Goal: Information Seeking & Learning: Learn about a topic

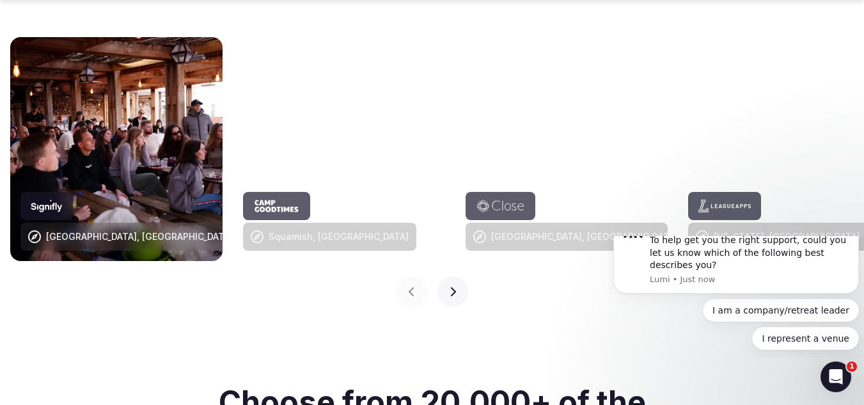
scroll to position [1375, 0]
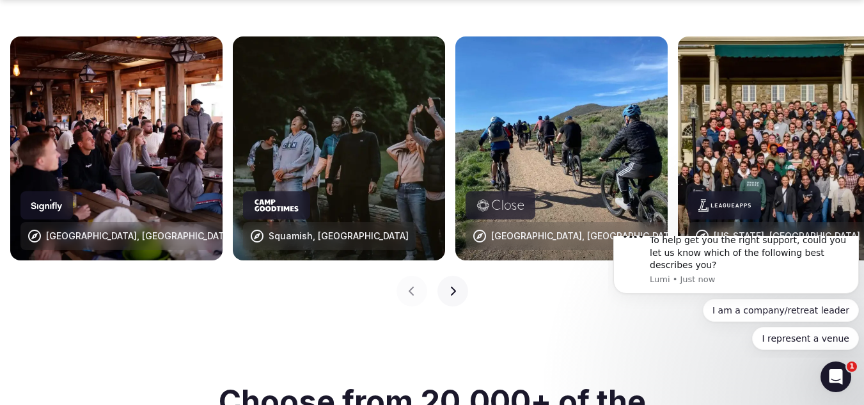
click at [856, 213] on icon "Dismiss notification" at bounding box center [855, 211] width 4 height 4
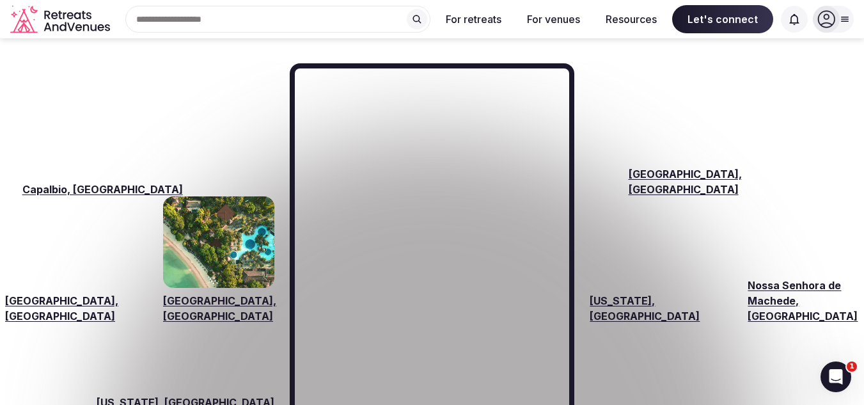
scroll to position [1954, 0]
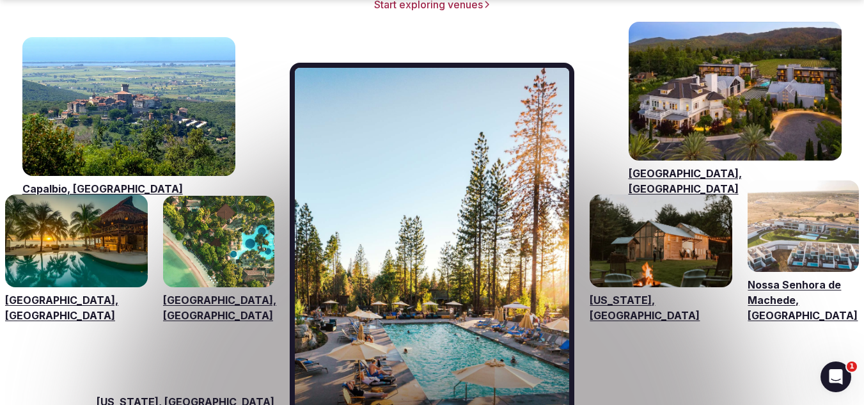
click at [56, 219] on link "Visit venues for Riviera Maya, Mexico" at bounding box center [76, 240] width 143 height 93
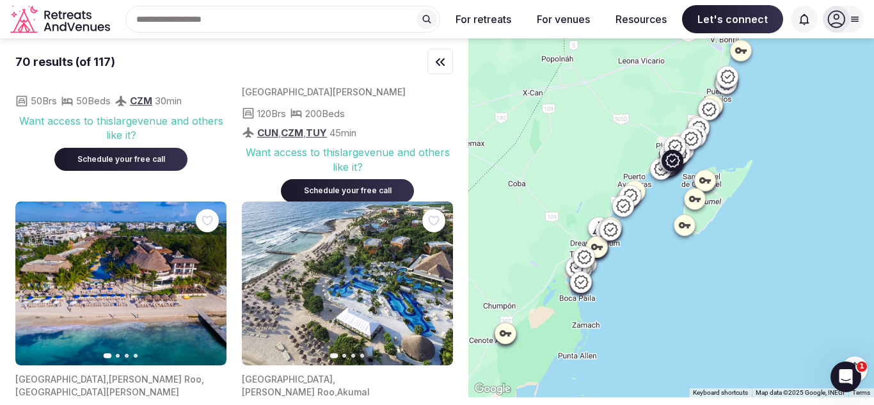
scroll to position [4369, 0]
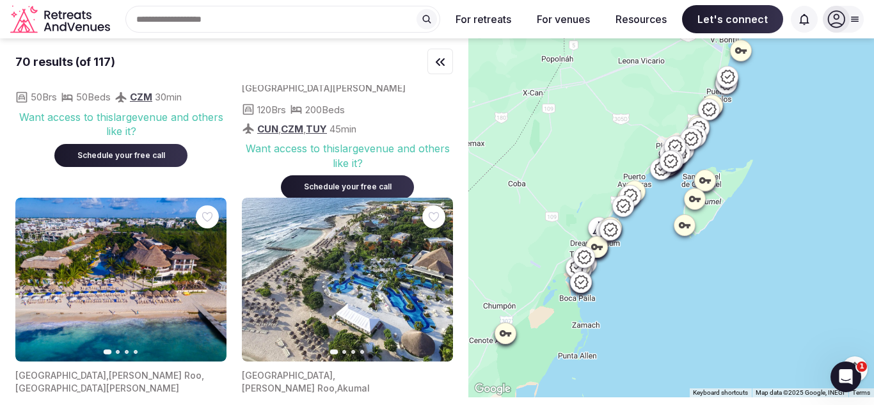
click at [215, 15] on div "Search Popular Destinations [GEOGRAPHIC_DATA], [GEOGRAPHIC_DATA] [GEOGRAPHIC_DA…" at bounding box center [277, 19] width 325 height 27
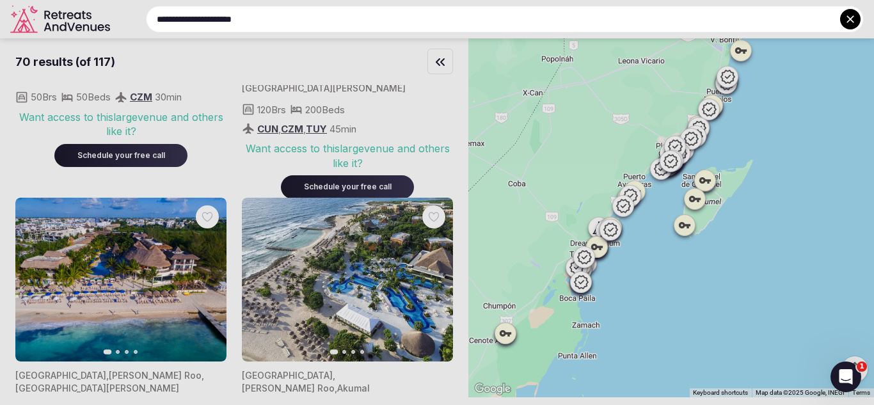
click at [257, 17] on input "**********" at bounding box center [505, 19] width 718 height 27
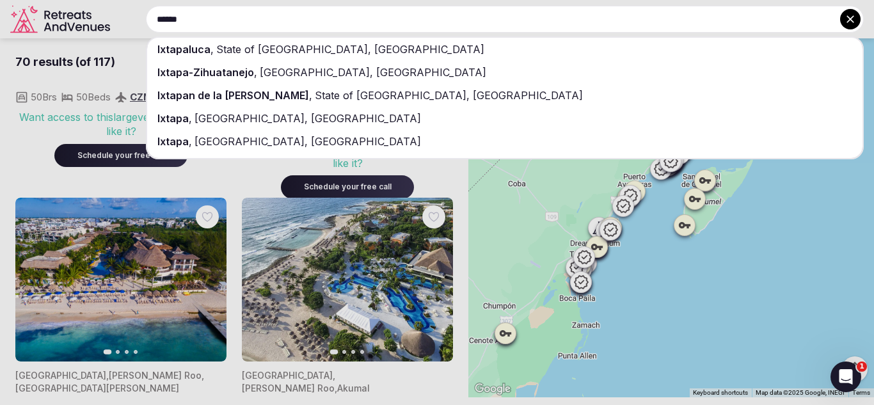
type input "******"
click at [271, 74] on span "[GEOGRAPHIC_DATA], [GEOGRAPHIC_DATA]" at bounding box center [371, 72] width 229 height 13
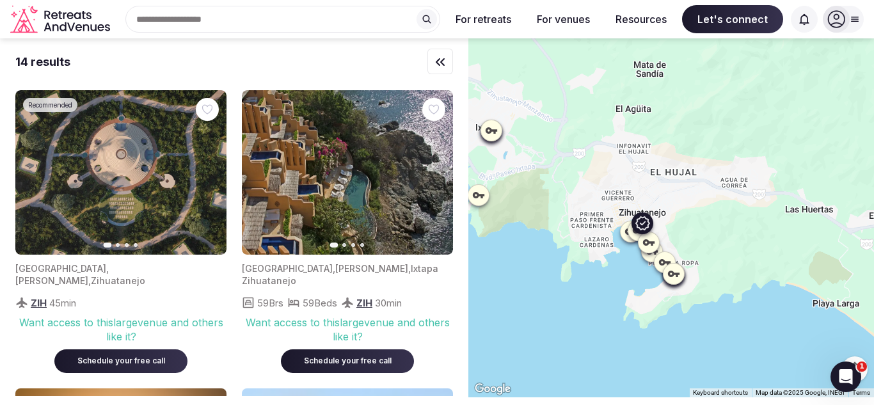
click at [212, 171] on icon "button" at bounding box center [208, 173] width 10 height 10
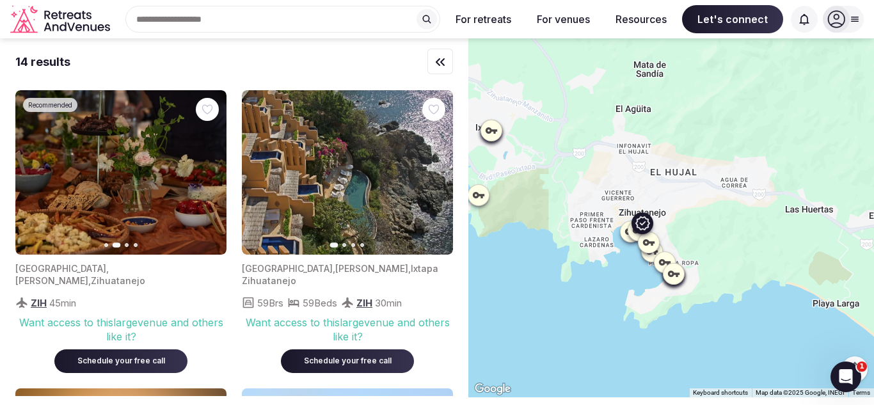
click at [212, 171] on icon "button" at bounding box center [208, 173] width 10 height 10
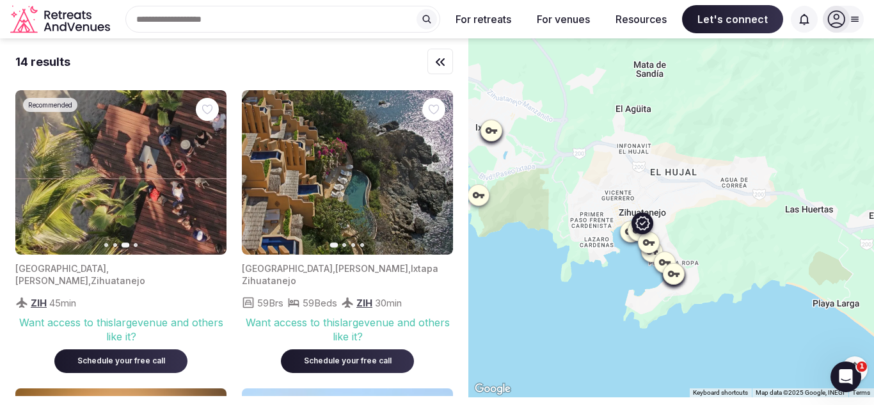
click at [212, 171] on icon "button" at bounding box center [208, 173] width 10 height 10
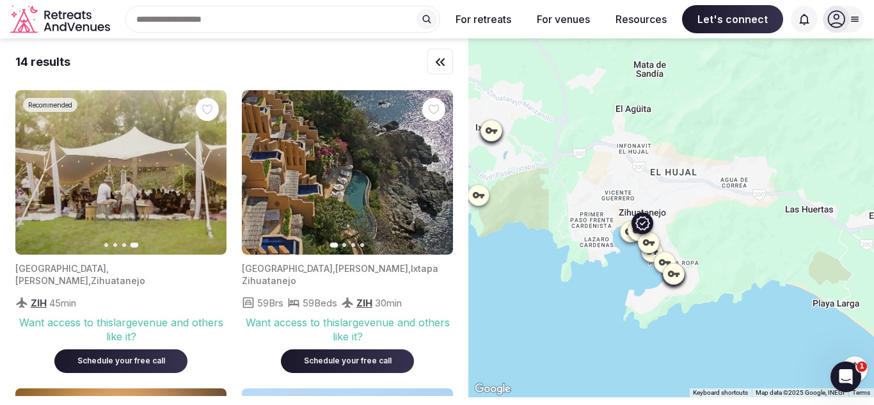
click at [33, 168] on icon "button" at bounding box center [33, 173] width 10 height 10
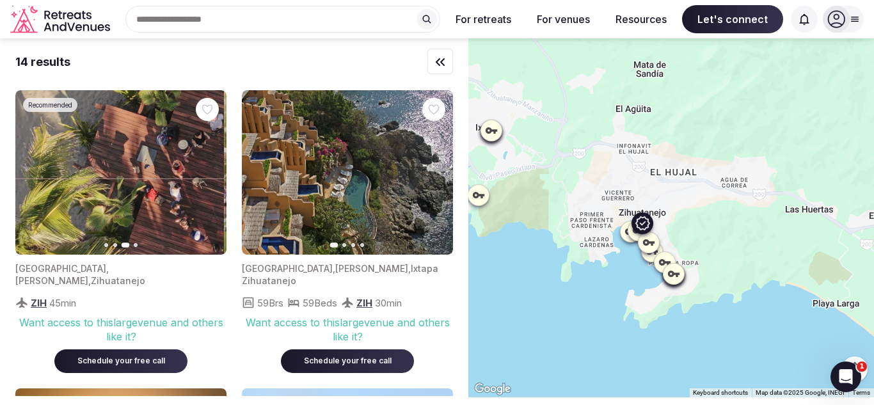
click at [33, 168] on icon "button" at bounding box center [33, 173] width 10 height 10
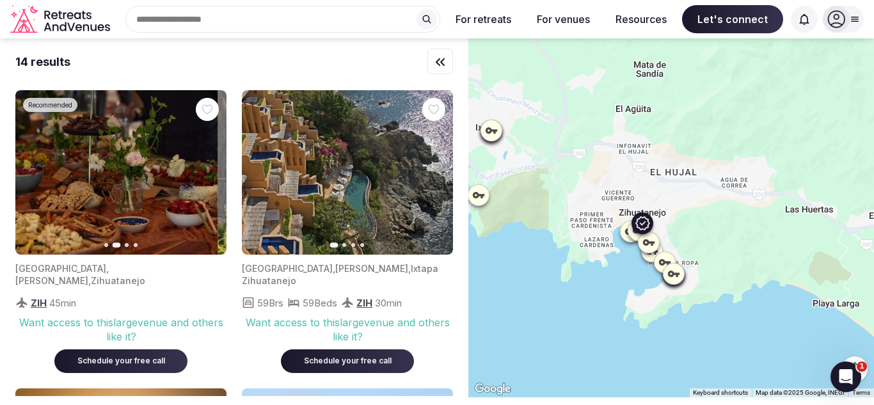
click at [33, 168] on icon "button" at bounding box center [33, 173] width 10 height 10
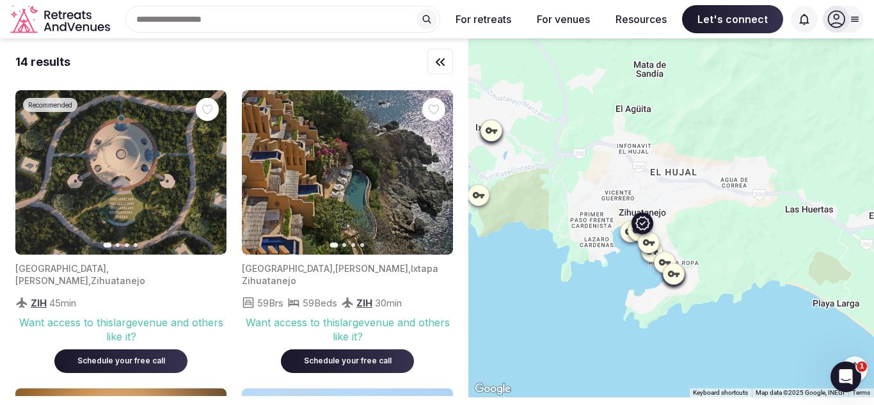
click at [153, 173] on img at bounding box center [120, 172] width 211 height 164
click at [112, 185] on img at bounding box center [120, 172] width 211 height 164
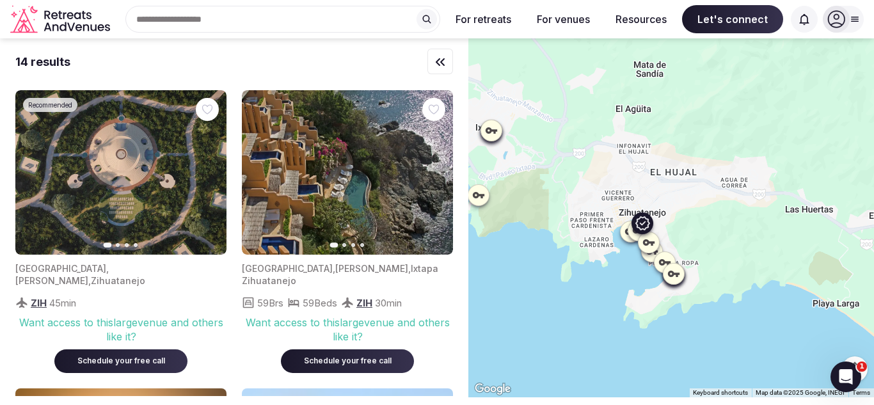
click at [112, 185] on img at bounding box center [120, 172] width 211 height 164
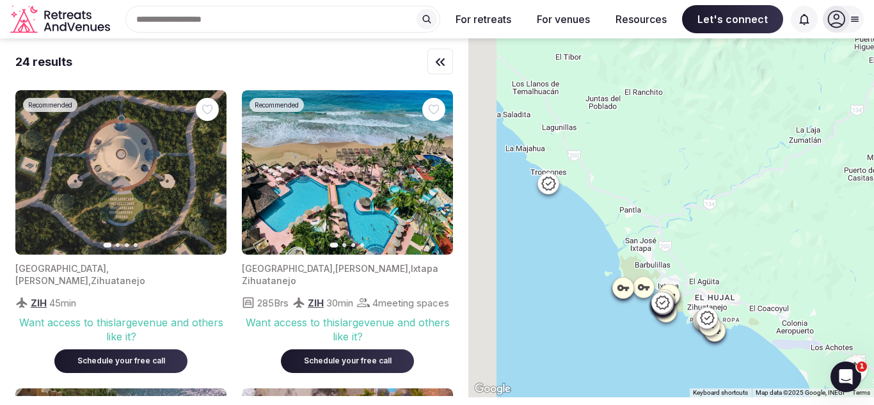
drag, startPoint x: 535, startPoint y: 164, endPoint x: 592, endPoint y: 235, distance: 91.9
click at [592, 235] on div at bounding box center [671, 217] width 406 height 359
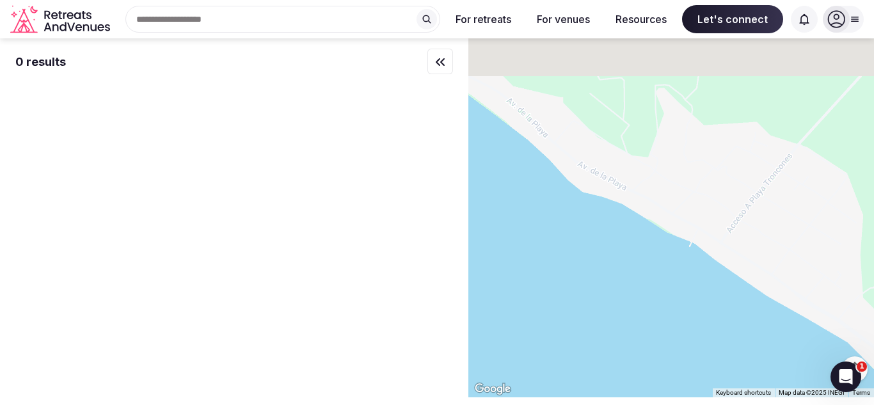
drag, startPoint x: 528, startPoint y: 168, endPoint x: 815, endPoint y: 351, distance: 340.8
click at [815, 351] on div at bounding box center [671, 217] width 406 height 359
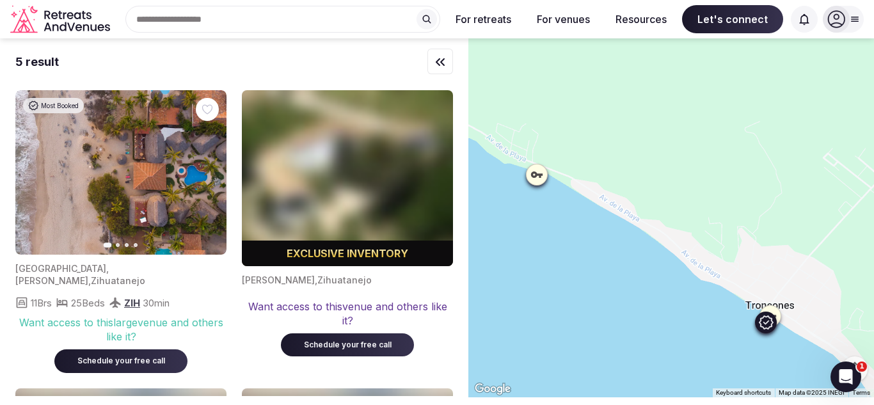
click at [137, 169] on img at bounding box center [120, 172] width 211 height 164
click at [207, 169] on icon "button" at bounding box center [208, 173] width 10 height 10
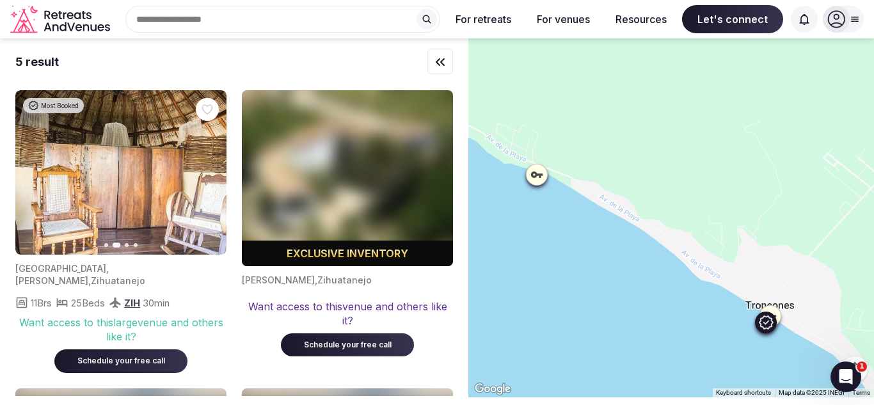
click at [207, 169] on icon "button" at bounding box center [208, 173] width 10 height 10
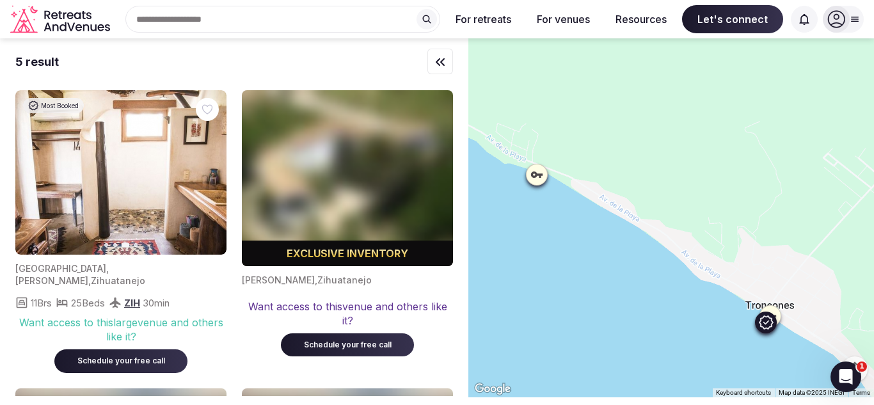
click at [210, 173] on icon "button" at bounding box center [208, 173] width 10 height 10
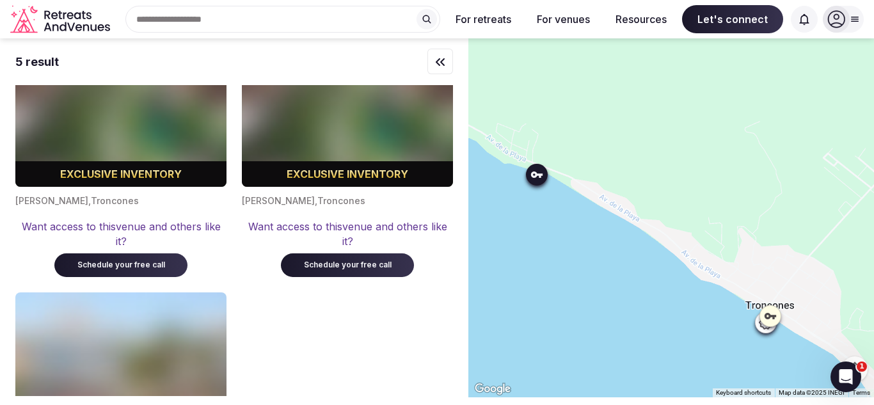
scroll to position [376, 0]
